Goal: Transaction & Acquisition: Purchase product/service

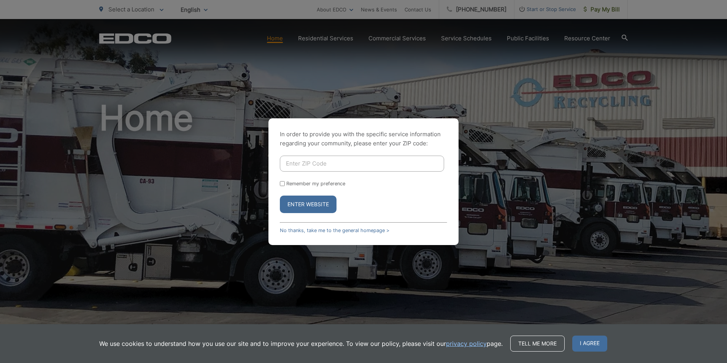
click at [330, 165] on input "Enter ZIP Code" at bounding box center [362, 164] width 164 height 16
type input "2"
type input "91950"
click at [280, 195] on button "Enter Website" at bounding box center [308, 203] width 57 height 17
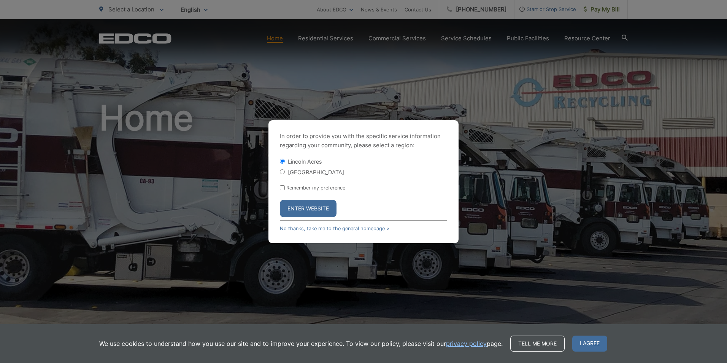
click at [311, 171] on label "[GEOGRAPHIC_DATA]" at bounding box center [316, 172] width 56 height 6
click at [285, 171] on input "[GEOGRAPHIC_DATA]" at bounding box center [282, 171] width 5 height 5
radio input "true"
click at [310, 204] on button "Enter Website" at bounding box center [308, 208] width 57 height 17
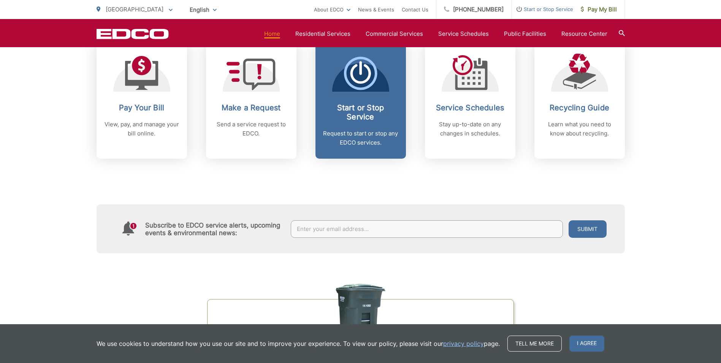
scroll to position [266, 0]
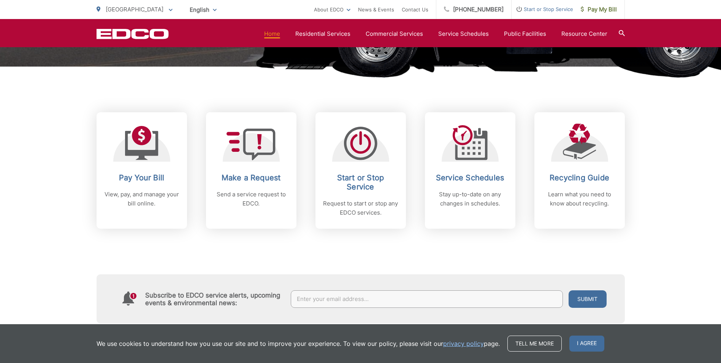
drag, startPoint x: 152, startPoint y: 181, endPoint x: 165, endPoint y: 178, distance: 13.0
click at [152, 181] on h2 "Pay Your Bill" at bounding box center [141, 177] width 75 height 9
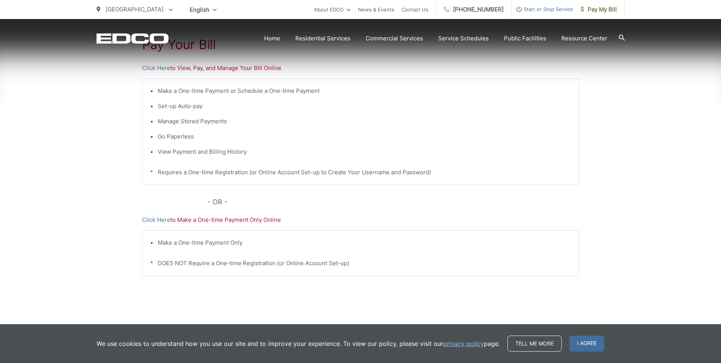
scroll to position [178, 0]
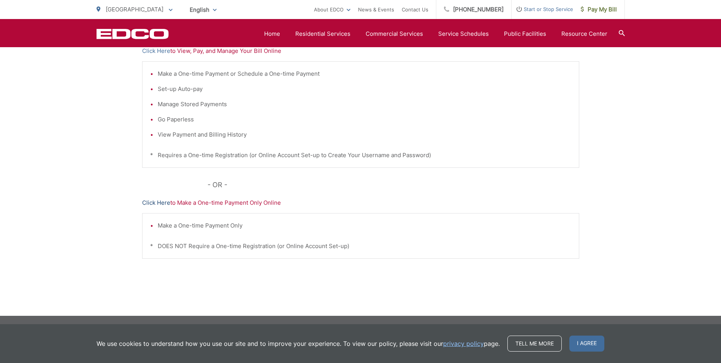
click at [155, 198] on link "Click Here" at bounding box center [156, 202] width 28 height 9
